Goal: Task Accomplishment & Management: Use online tool/utility

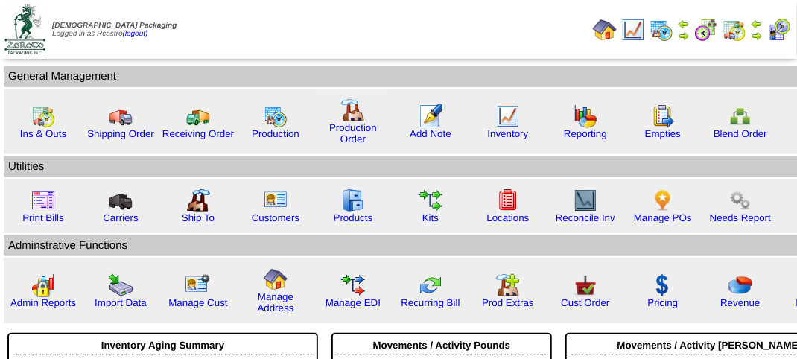
click at [781, 28] on img at bounding box center [780, 30] width 24 height 24
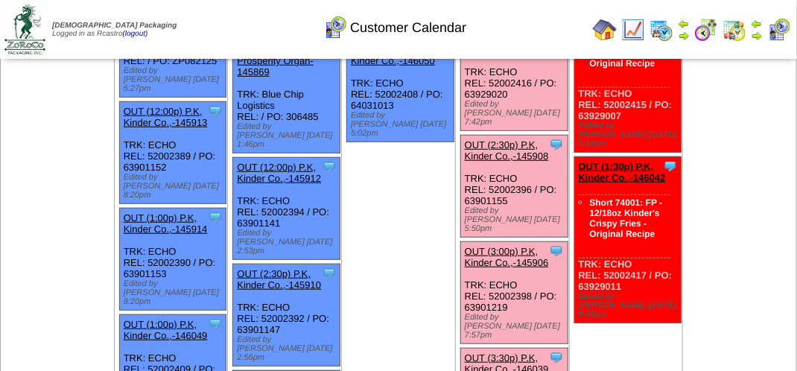
scroll to position [298, 0]
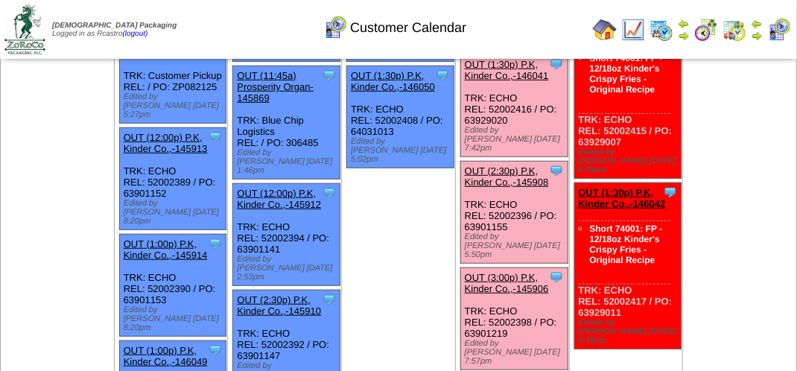
click at [529, 165] on link "OUT (2:30p) P.K, Kinder Co.,-145908" at bounding box center [507, 176] width 84 height 22
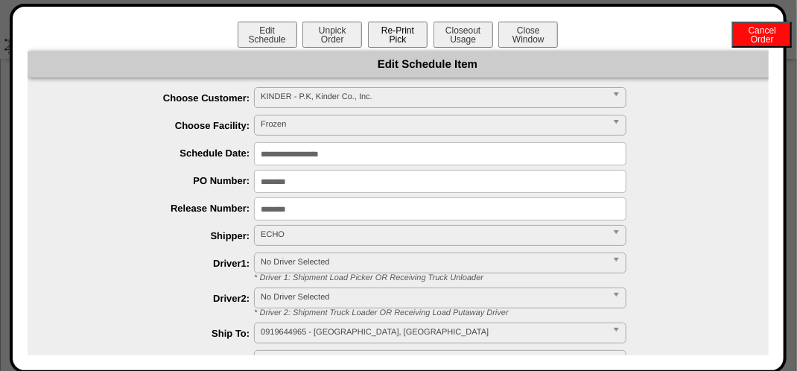
click at [403, 39] on button "Re-Print Pick" at bounding box center [398, 35] width 60 height 26
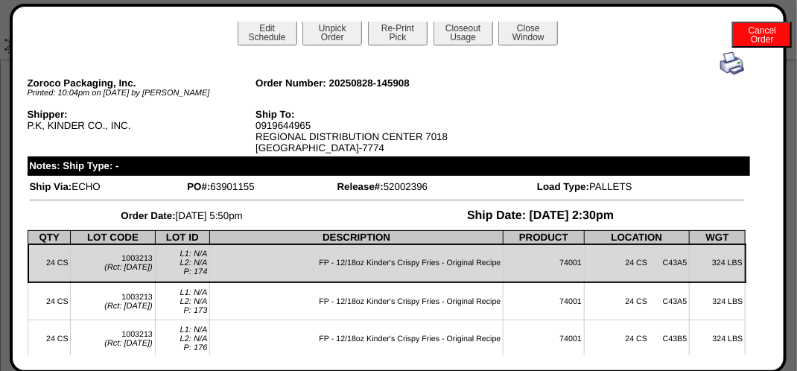
scroll to position [0, 0]
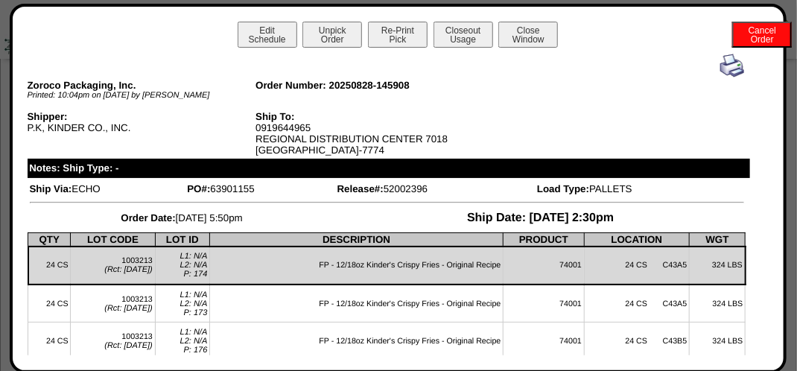
click at [721, 66] on img at bounding box center [733, 66] width 24 height 24
